Goal: Transaction & Acquisition: Book appointment/travel/reservation

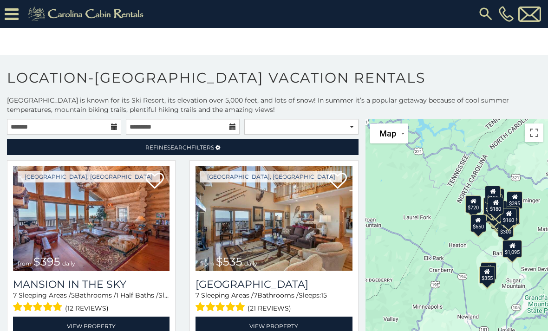
click at [483, 19] on img at bounding box center [485, 14] width 17 height 17
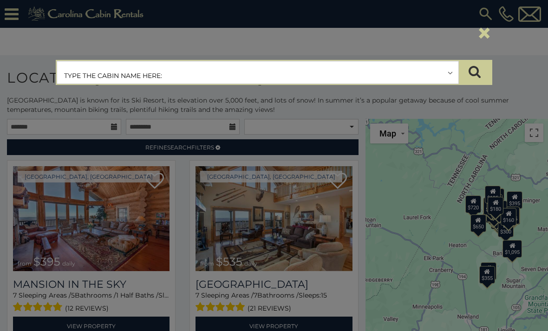
click at [106, 66] on input "text" at bounding box center [257, 72] width 401 height 23
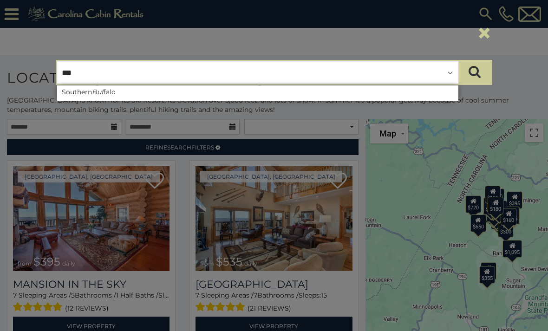
type input "****"
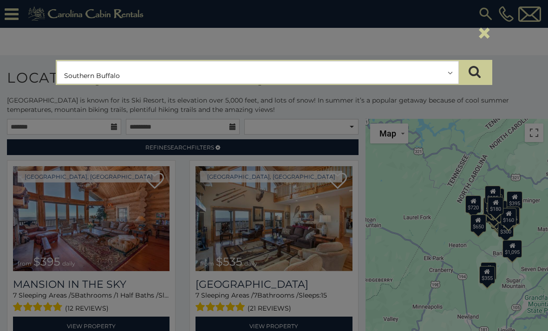
click at [86, 73] on input "text" at bounding box center [257, 72] width 401 height 23
click at [479, 68] on icon "submit" at bounding box center [474, 71] width 12 height 13
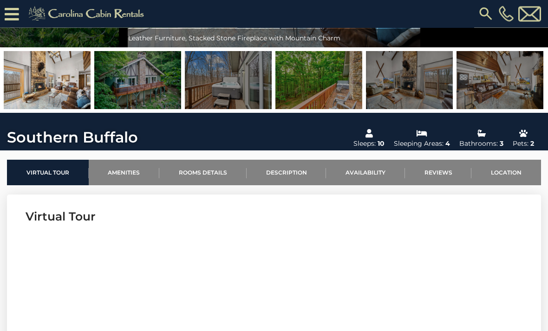
scroll to position [175, 0]
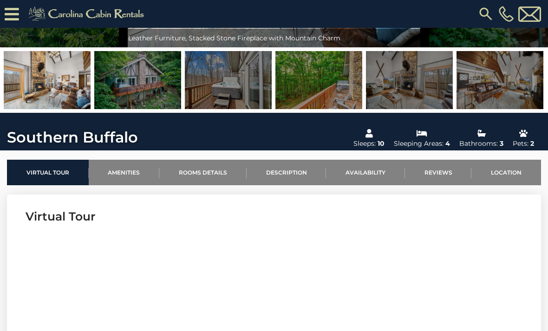
click at [510, 170] on link "Location" at bounding box center [506, 173] width 70 height 26
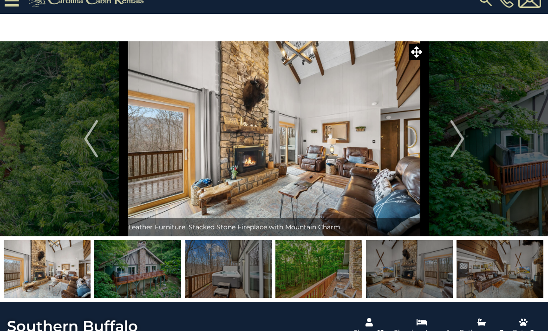
scroll to position [0, 0]
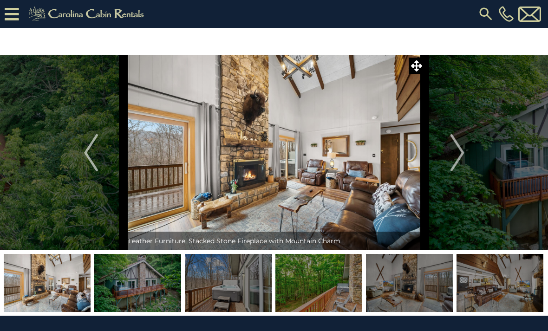
click at [490, 6] on img at bounding box center [485, 14] width 17 height 17
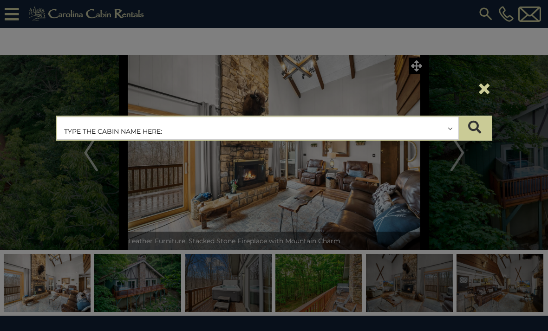
click at [172, 128] on input "text" at bounding box center [257, 128] width 401 height 23
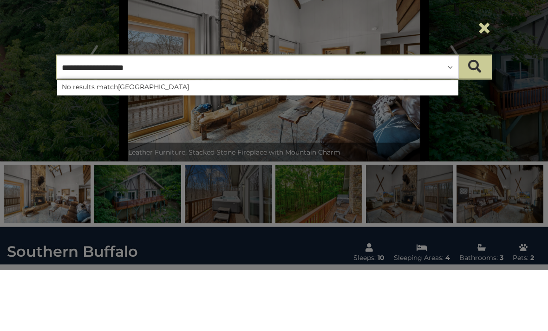
type input "**********"
click at [491, 76] on button "×" at bounding box center [484, 89] width 16 height 26
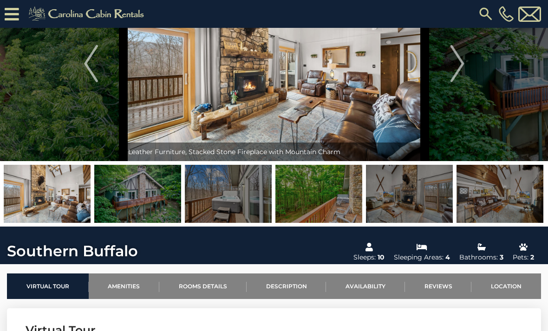
click at [9, 16] on icon at bounding box center [12, 14] width 14 height 16
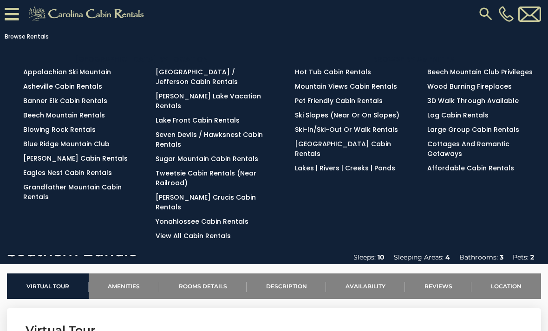
click at [186, 231] on link "View All Cabin Rentals" at bounding box center [193, 235] width 75 height 9
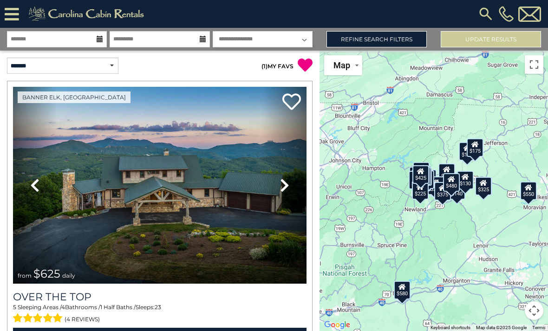
click at [484, 13] on img at bounding box center [485, 14] width 17 height 17
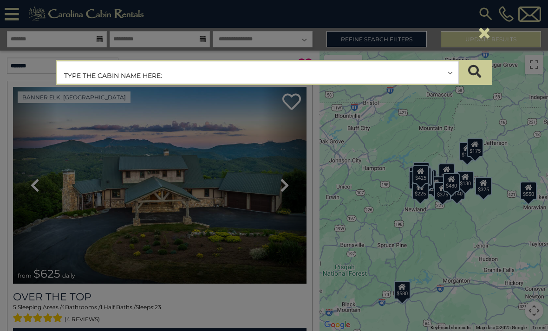
click at [170, 75] on input "text" at bounding box center [257, 72] width 401 height 23
